Goal: Navigation & Orientation: Find specific page/section

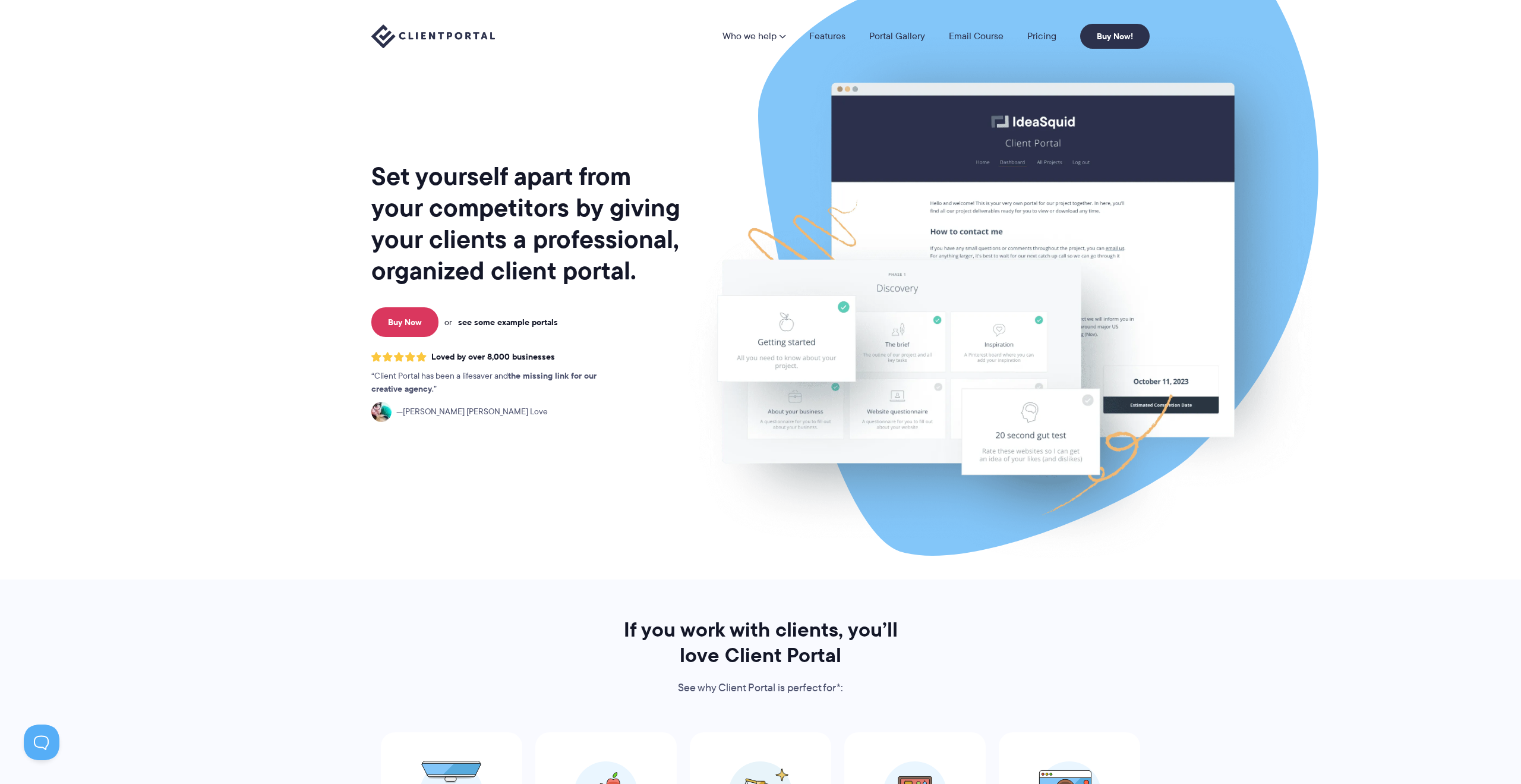
click at [535, 324] on link "see some example portals" at bounding box center [508, 322] width 100 height 11
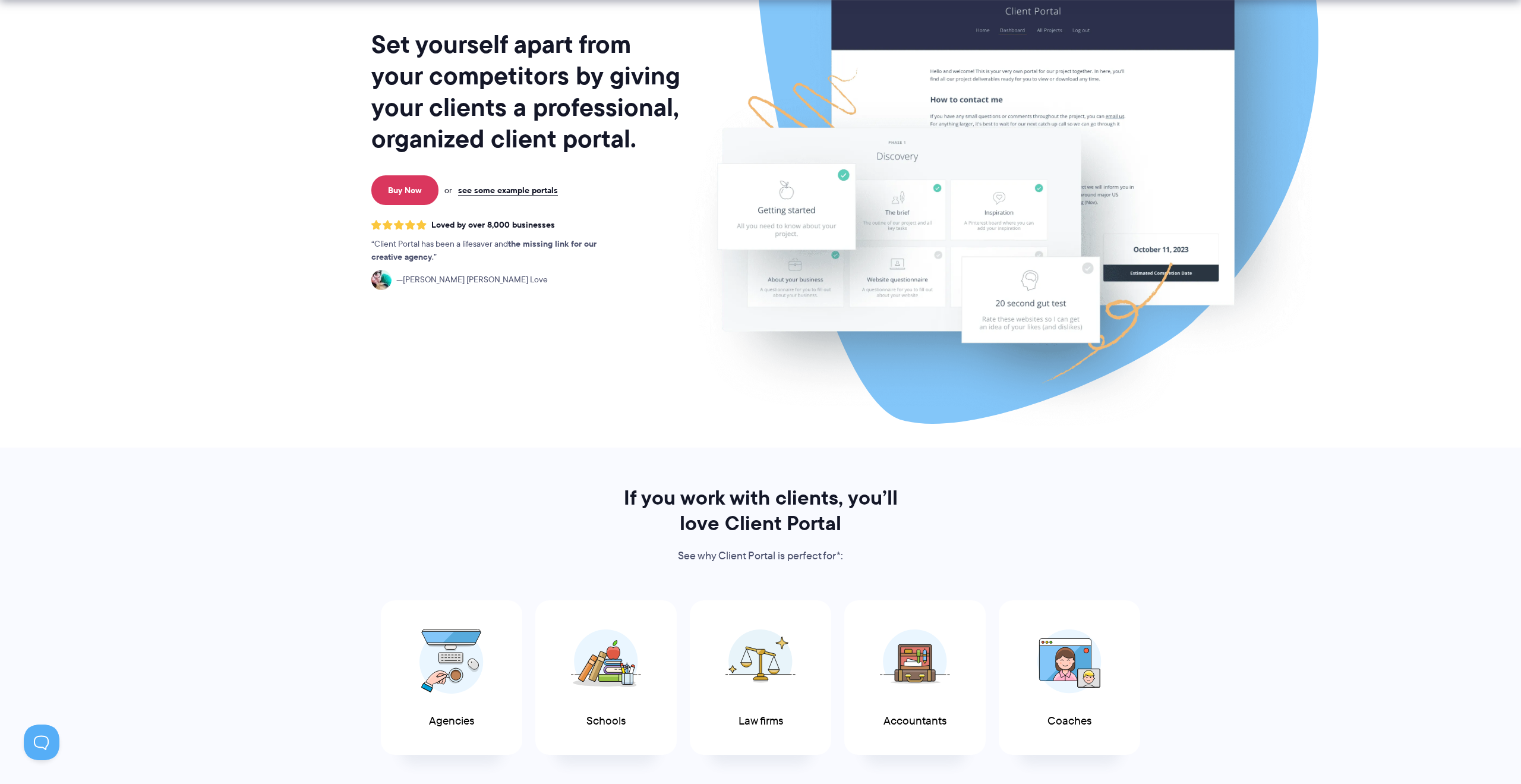
scroll to position [195, 0]
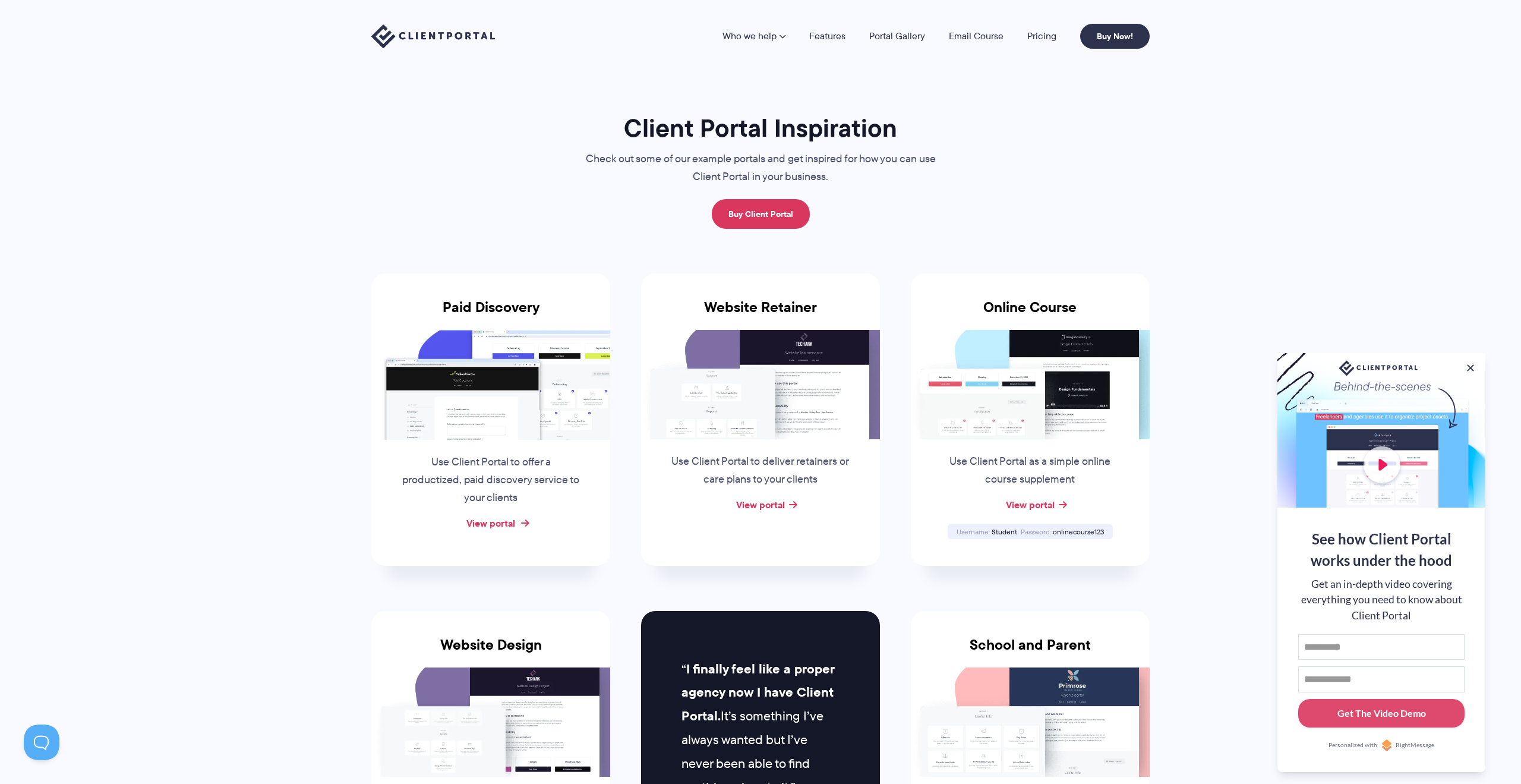
click at [508, 521] on link "View portal" at bounding box center [491, 523] width 49 height 14
click at [781, 507] on link "View portal" at bounding box center [760, 505] width 49 height 14
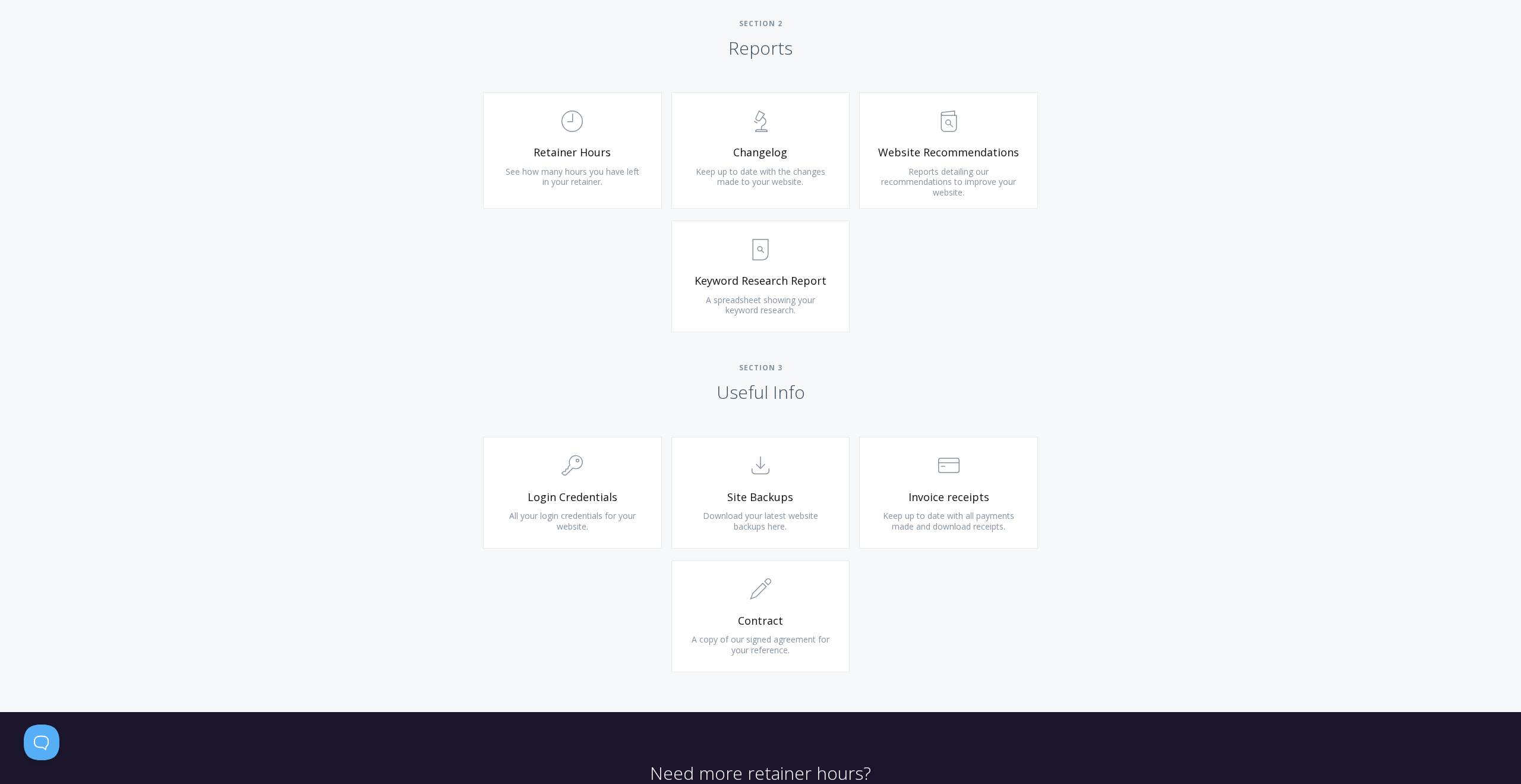
scroll to position [906, 0]
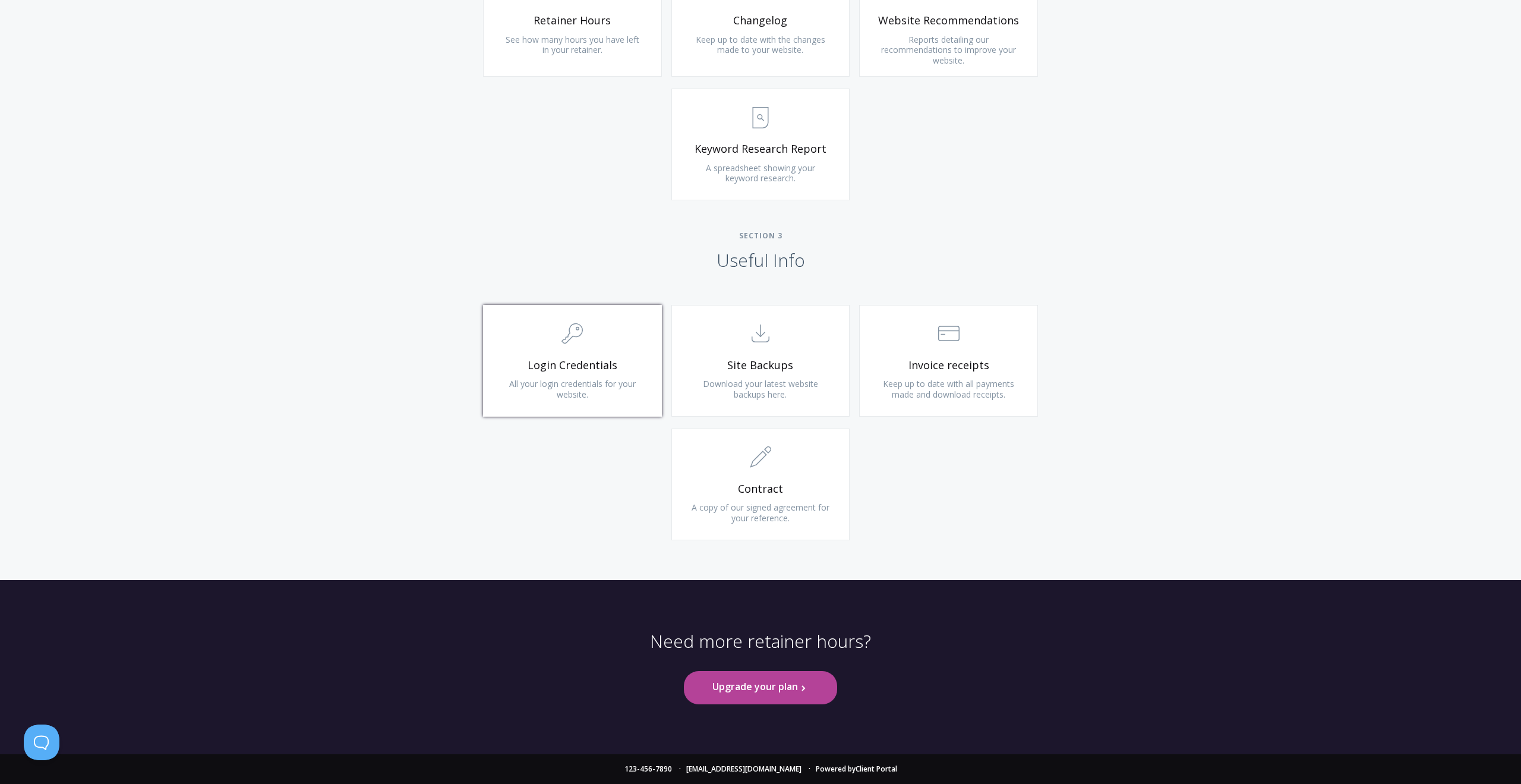
click at [514, 359] on span "Login Credentials" at bounding box center [572, 365] width 142 height 14
